Goal: Task Accomplishment & Management: Manage account settings

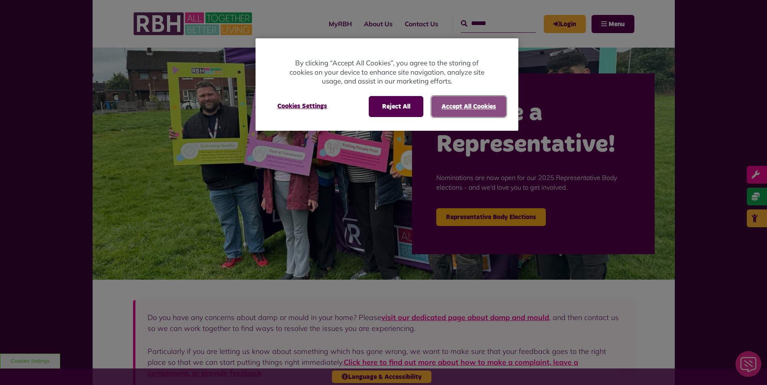
drag, startPoint x: 450, startPoint y: 109, endPoint x: 369, endPoint y: 14, distance: 124.4
click at [444, 95] on div "Reject All Accept All Cookies Cookies Settings" at bounding box center [386, 110] width 263 height 41
click at [467, 101] on button "Accept All Cookies" at bounding box center [468, 106] width 75 height 21
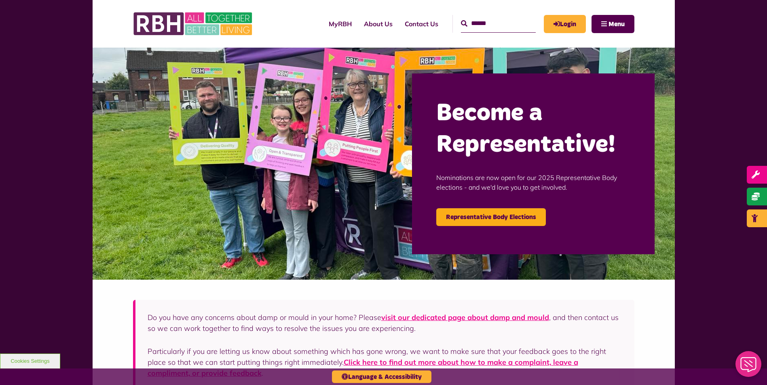
click at [482, 21] on input "Search" at bounding box center [498, 23] width 75 height 17
click at [480, 25] on input "Search" at bounding box center [498, 23] width 75 height 17
type input "*"
click at [570, 23] on link "Login" at bounding box center [564, 24] width 42 height 18
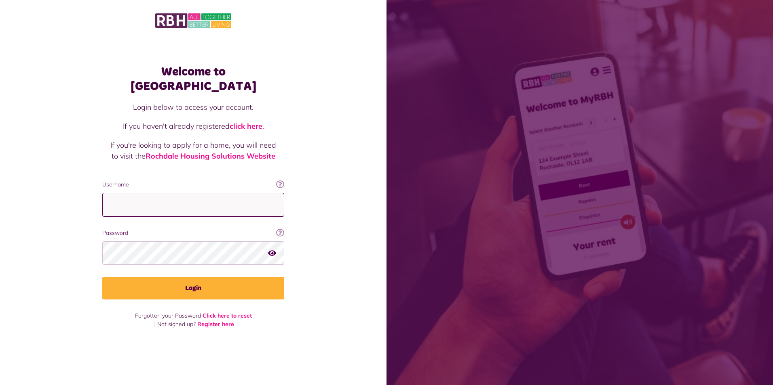
click at [129, 198] on input "Username" at bounding box center [193, 205] width 182 height 24
click at [201, 282] on button "Login" at bounding box center [193, 288] width 182 height 23
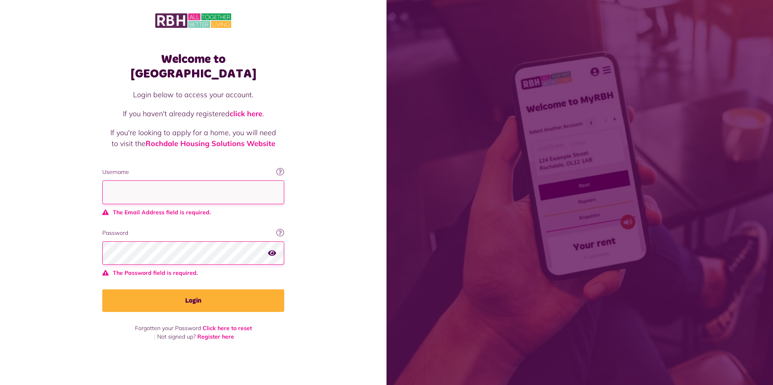
click at [151, 181] on input "Username" at bounding box center [193, 193] width 182 height 24
type input "**********"
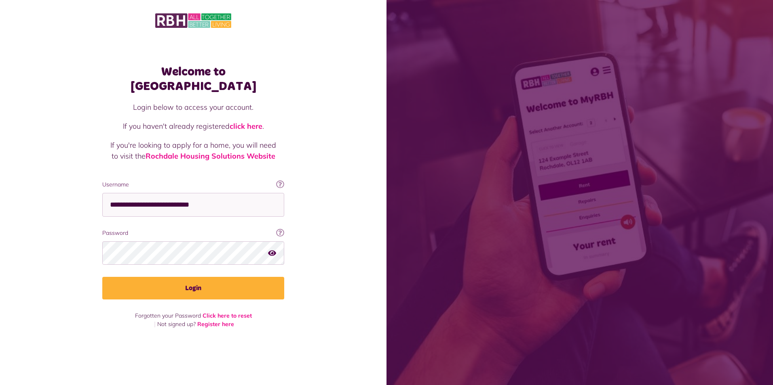
click at [272, 249] on icon "button" at bounding box center [272, 252] width 8 height 7
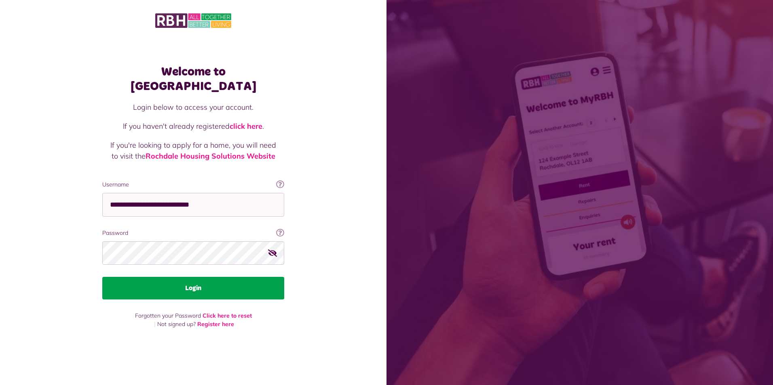
click at [208, 281] on button "Login" at bounding box center [193, 288] width 182 height 23
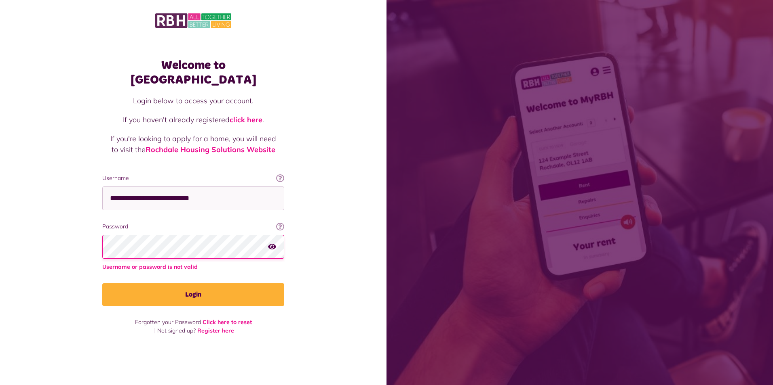
click at [208, 284] on button "Login" at bounding box center [193, 295] width 182 height 23
